Goal: Task Accomplishment & Management: Manage account settings

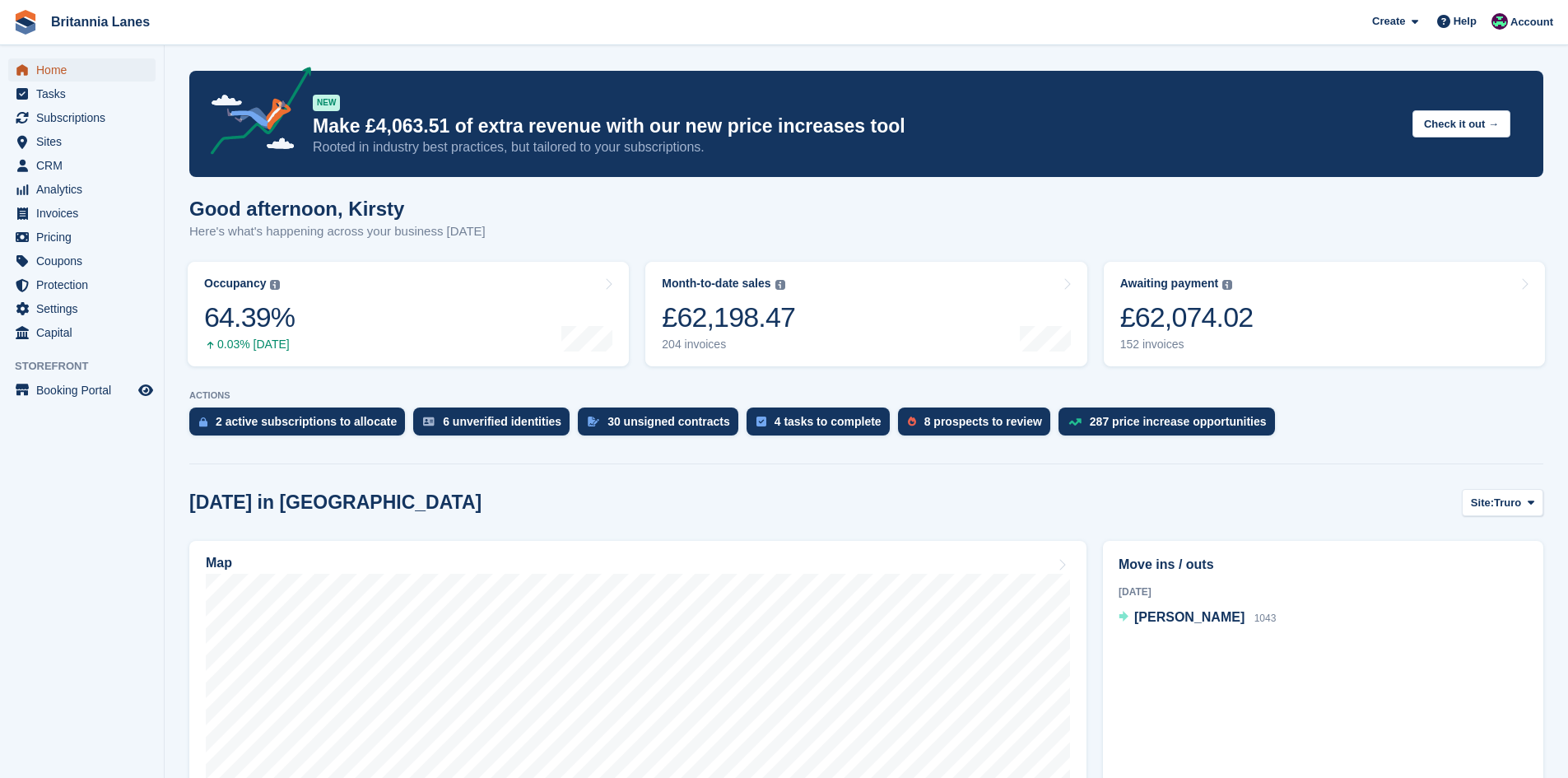
click at [91, 80] on span "Home" at bounding box center [86, 69] width 99 height 23
click at [1281, 320] on link "Awaiting payment The total outstanding balance on all open invoices. £62,074.02…" at bounding box center [1325, 314] width 441 height 104
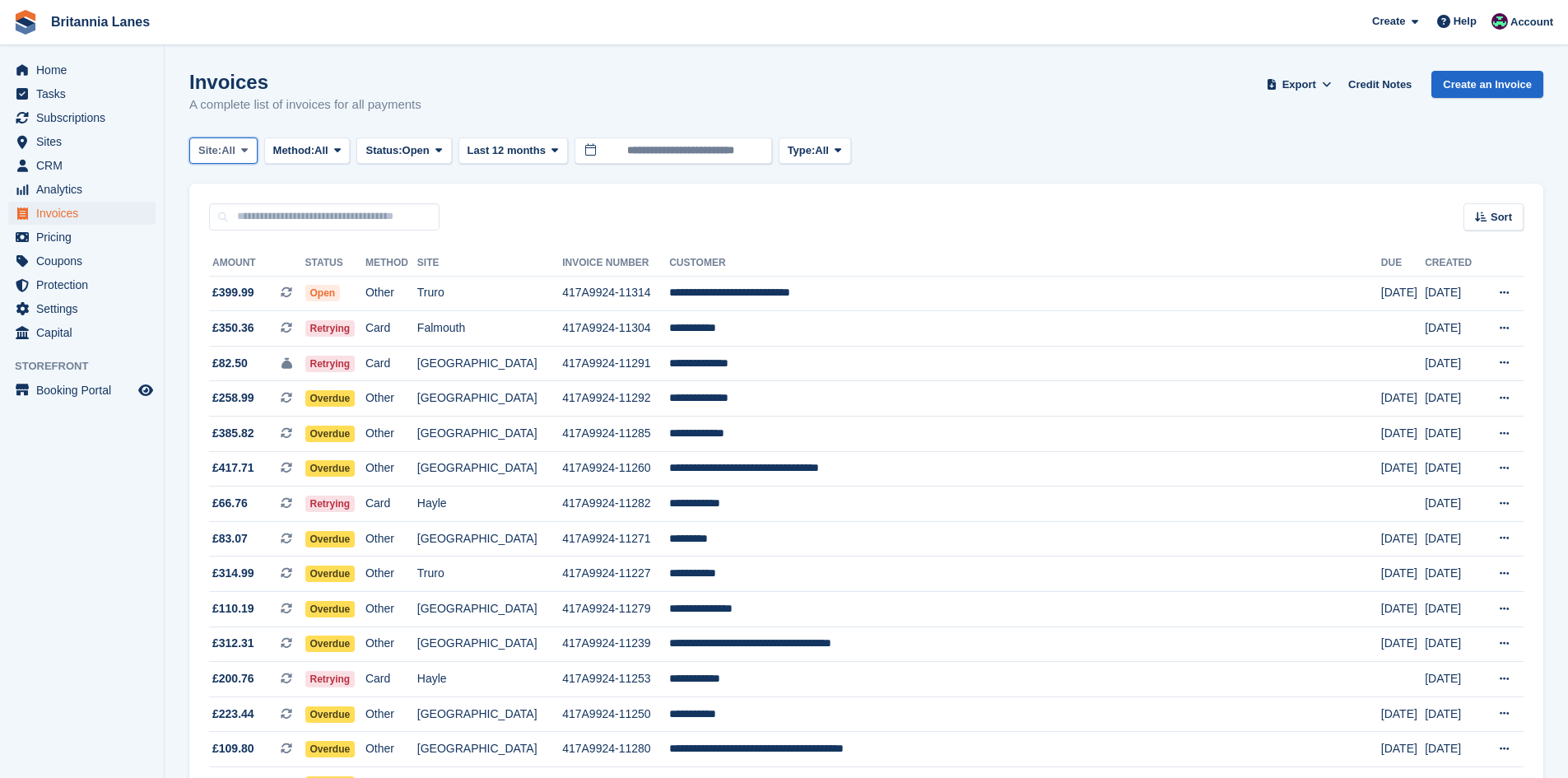
click at [258, 146] on button "Site: All" at bounding box center [223, 150] width 69 height 27
click at [238, 248] on link "Falmouth" at bounding box center [271, 248] width 148 height 30
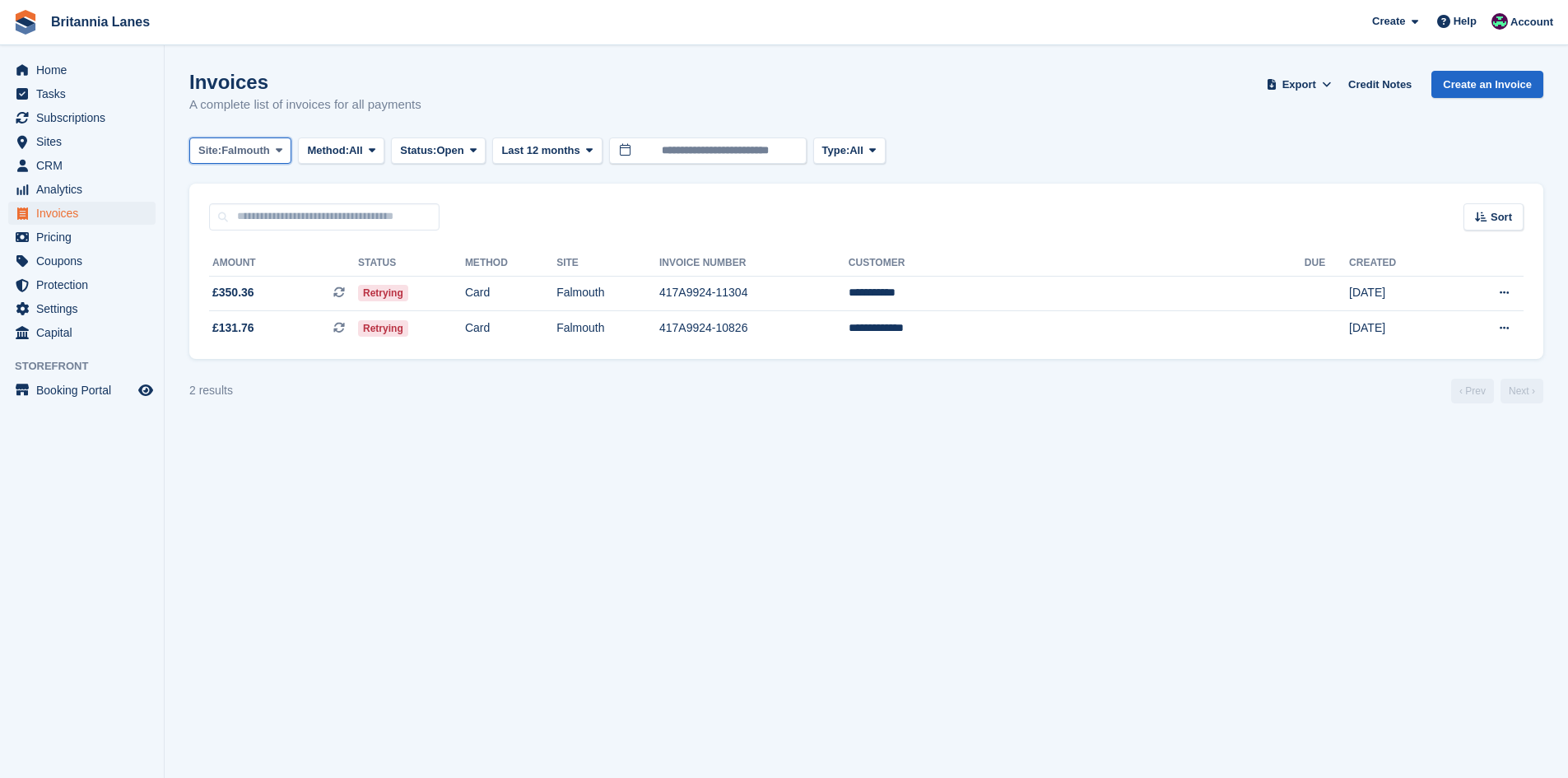
click at [211, 146] on span "Site:" at bounding box center [210, 150] width 23 height 16
click at [216, 308] on link "Hayle" at bounding box center [271, 308] width 148 height 30
